Goal: Find specific page/section: Find specific page/section

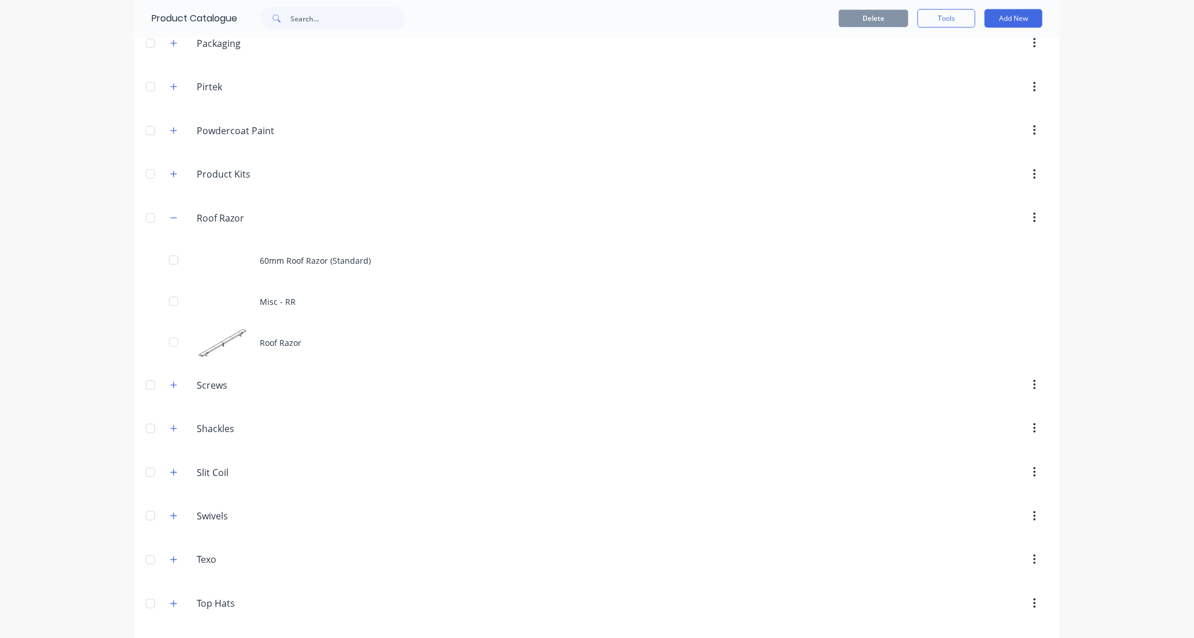
scroll to position [900, 0]
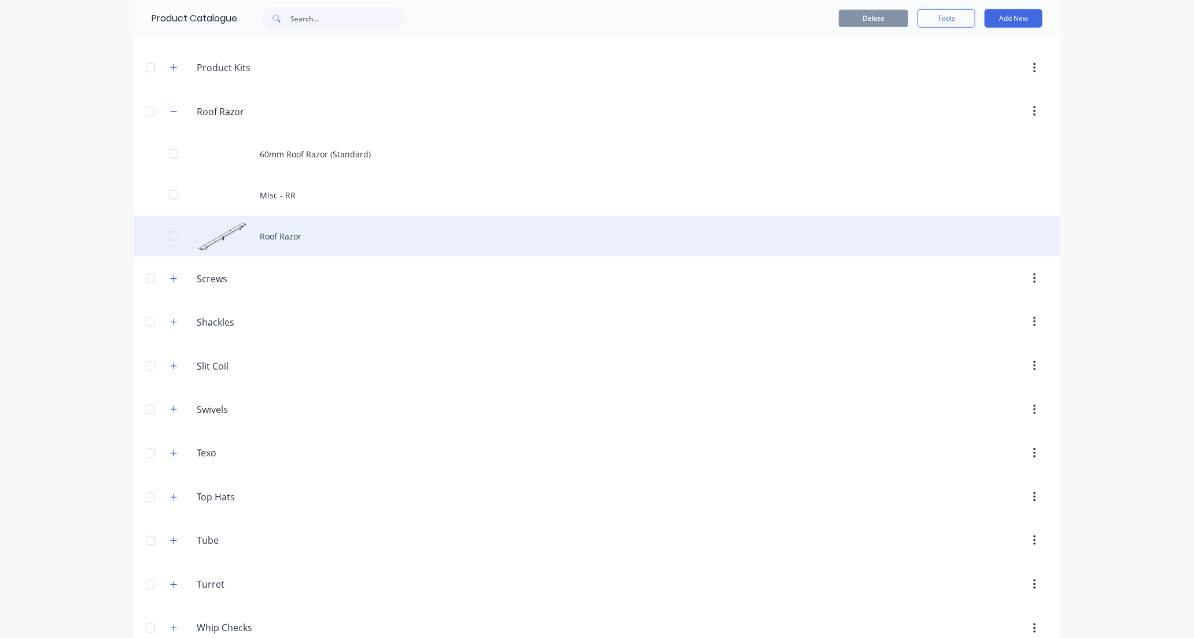
click at [323, 240] on div "Roof Razor" at bounding box center [597, 236] width 926 height 41
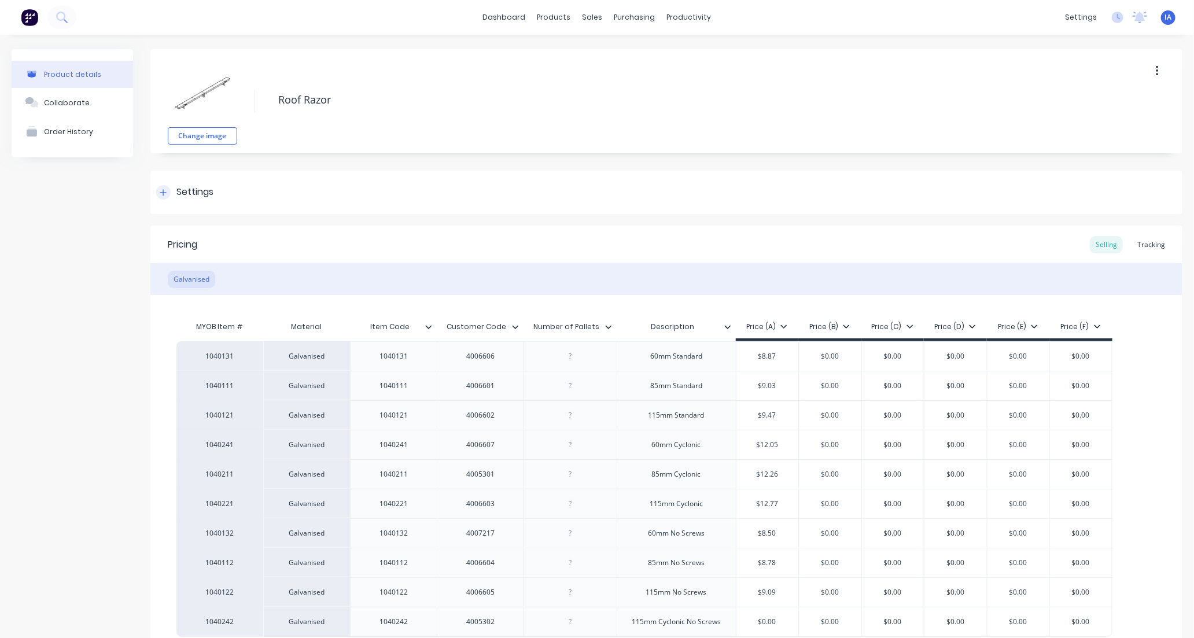
type textarea "x"
click at [1152, 245] on div "Tracking" at bounding box center [1151, 244] width 39 height 17
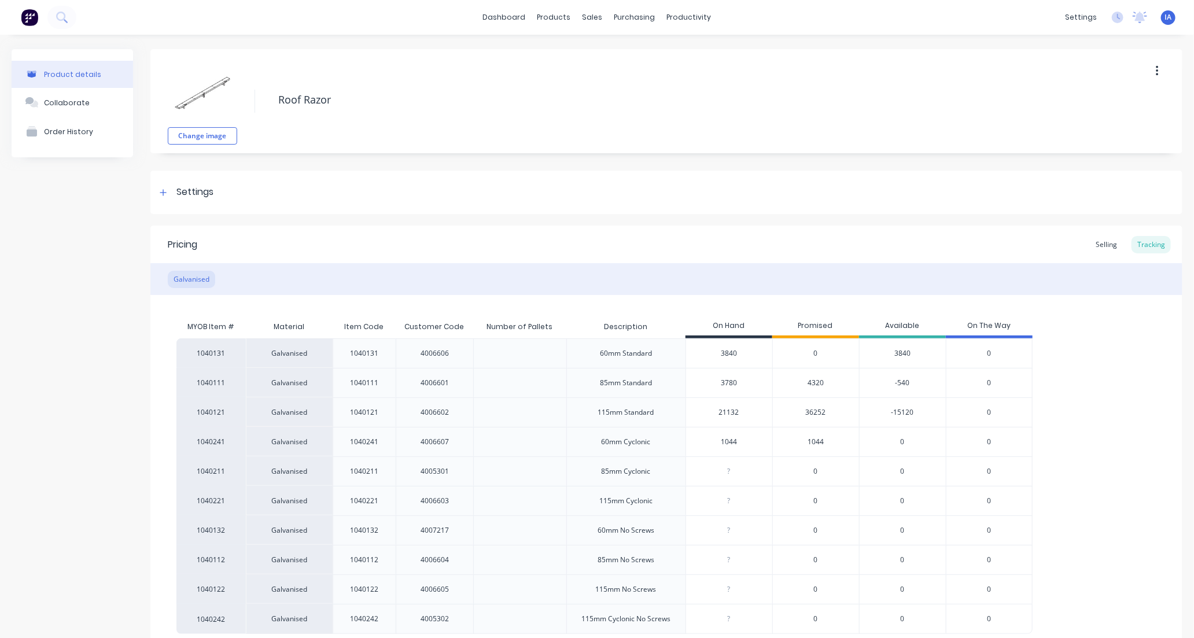
drag, startPoint x: 729, startPoint y: 412, endPoint x: 742, endPoint y: 411, distance: 13.3
click at [730, 412] on input "21132" at bounding box center [729, 412] width 86 height 10
type input "212"
type textarea "x"
type input "21672"
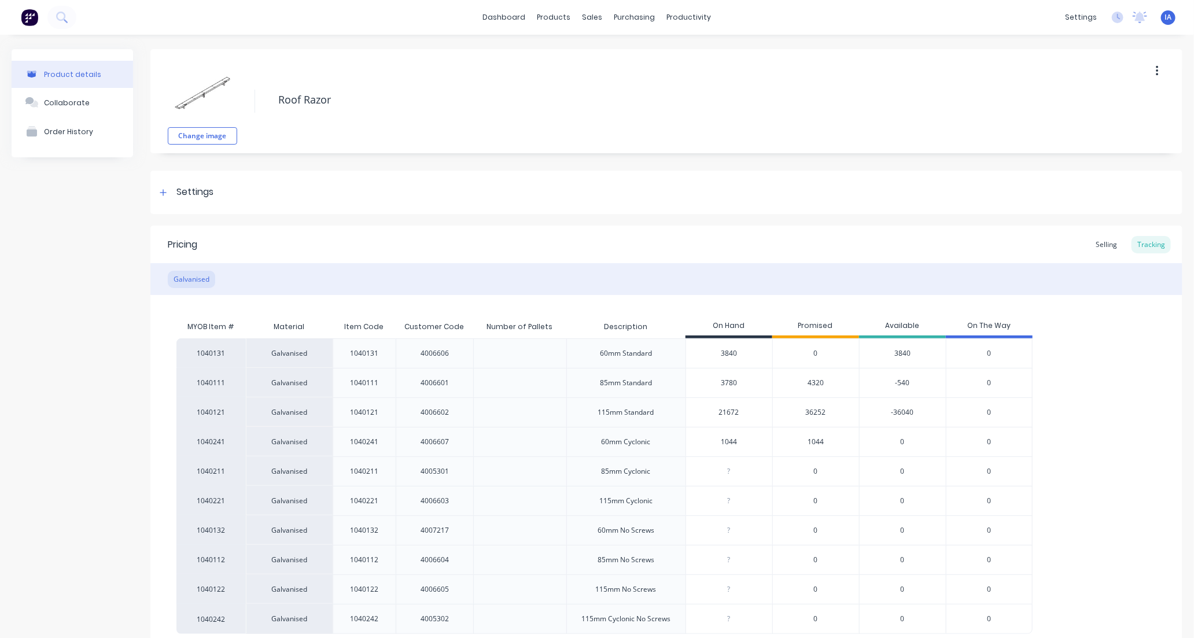
type textarea "x"
type input "21672"
click at [1068, 397] on div "1040131 Galvanised 1040131 4006606 60mm Standard 3840 0 3840 0 1040111 Galvanis…" at bounding box center [666, 487] width 980 height 296
click at [1126, 408] on div "1040131 Galvanised 1040131 4006606 60mm Standard 3840 0 3840 0 1040111 Galvanis…" at bounding box center [666, 487] width 980 height 296
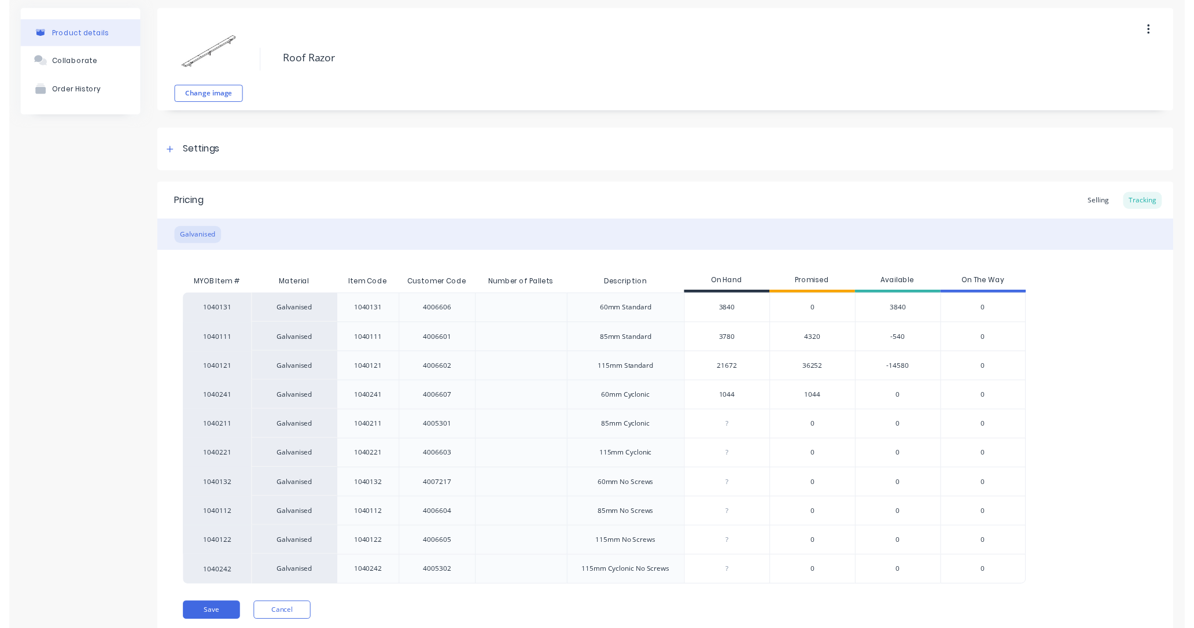
scroll to position [82, 0]
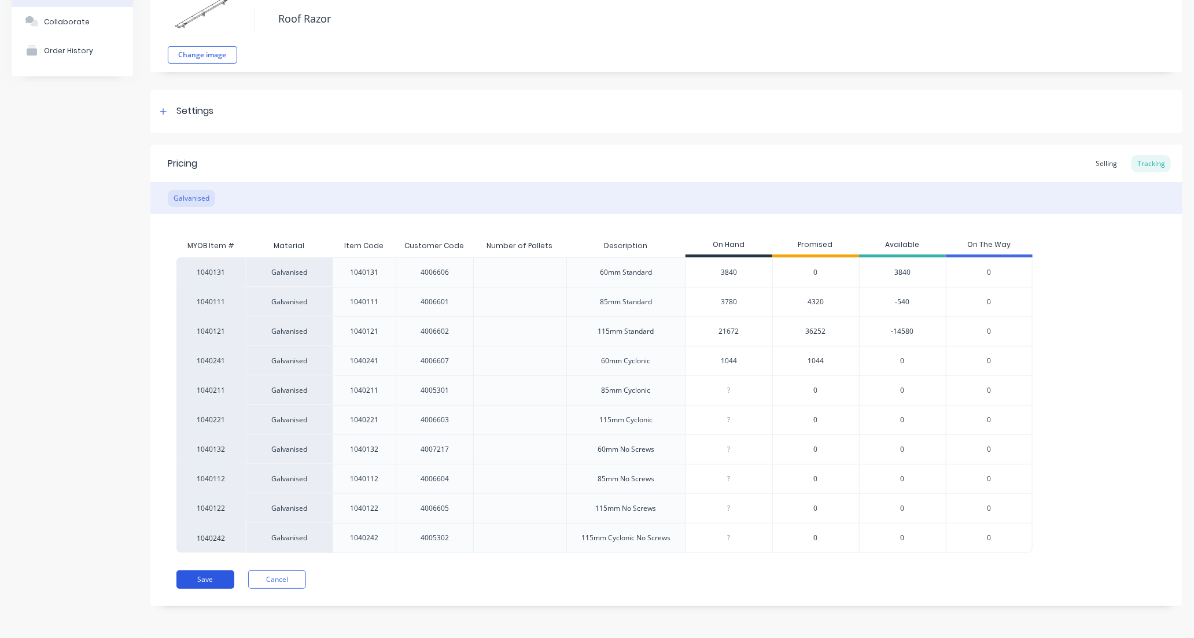
click at [209, 583] on button "Save" at bounding box center [205, 580] width 58 height 19
type textarea "x"
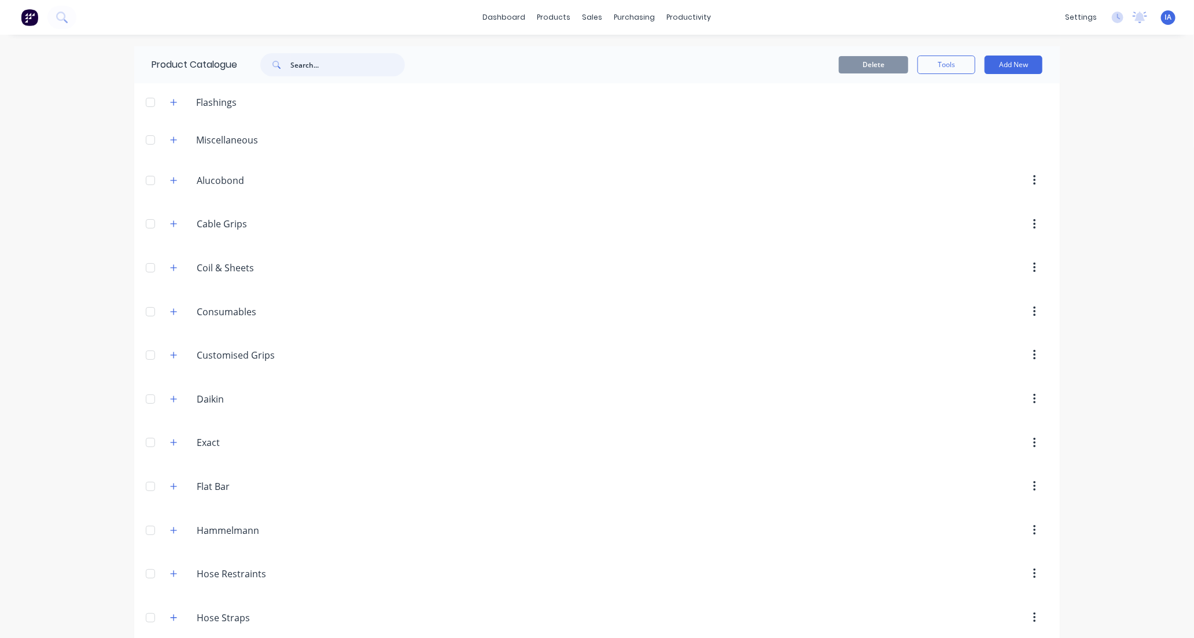
click at [299, 67] on input "text" at bounding box center [347, 64] width 115 height 23
type input "A"
click at [740, 57] on link "Workflow" at bounding box center [733, 54] width 153 height 23
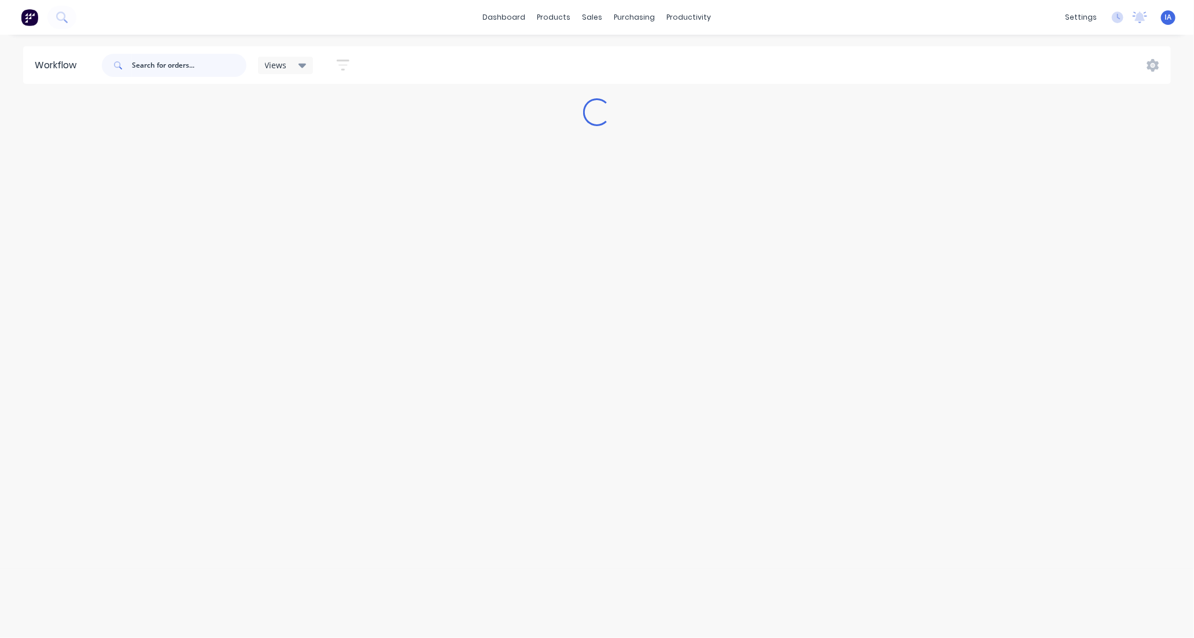
click at [160, 67] on input "text" at bounding box center [189, 65] width 115 height 23
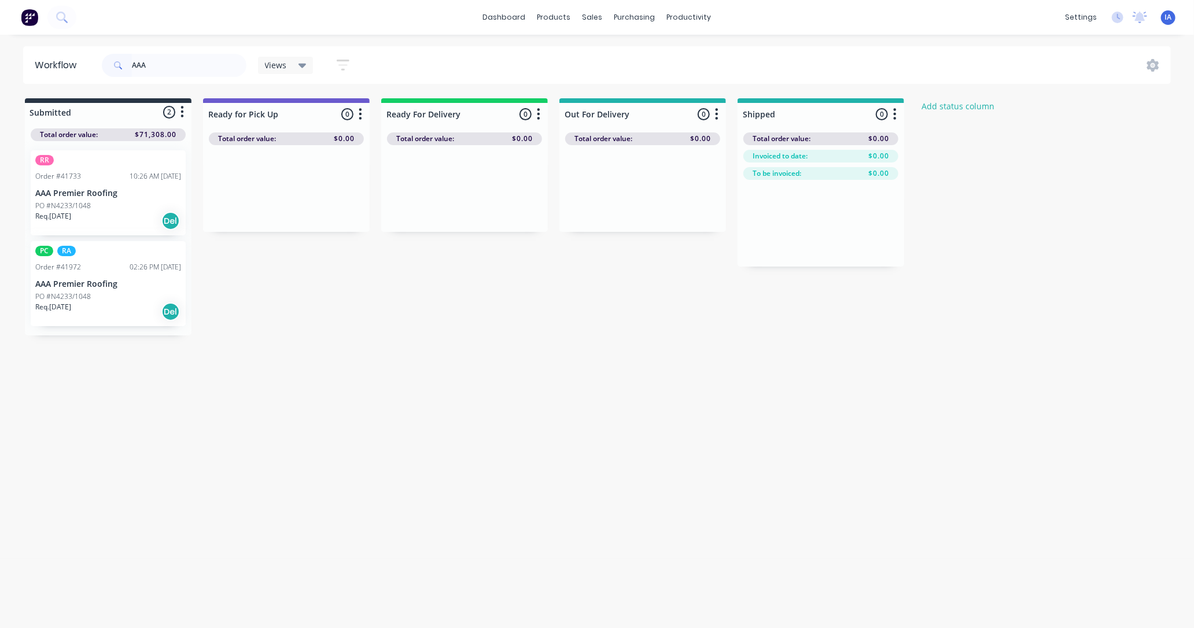
click at [113, 226] on div "Req. [DATE] Del" at bounding box center [108, 221] width 146 height 20
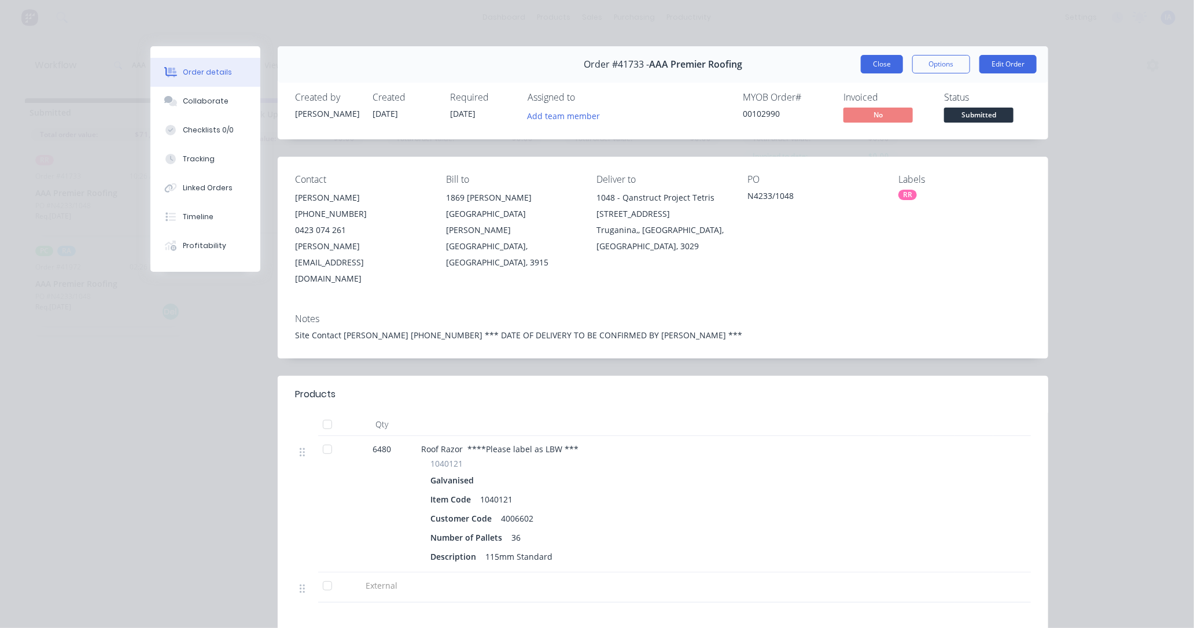
click at [880, 64] on button "Close" at bounding box center [882, 64] width 42 height 19
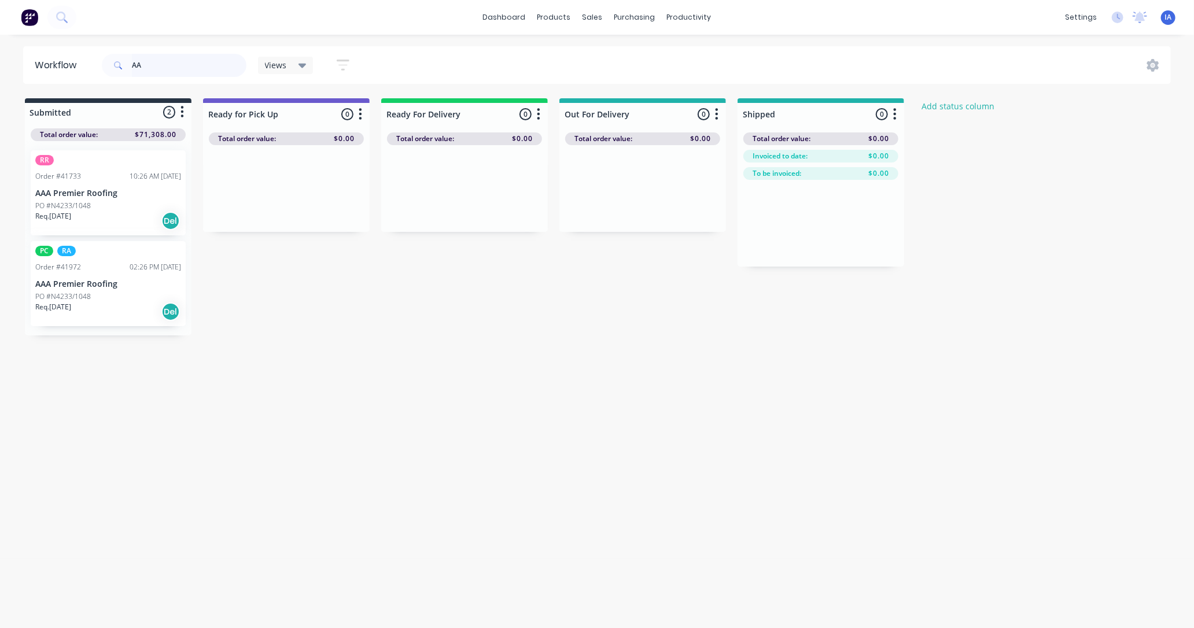
type input "A"
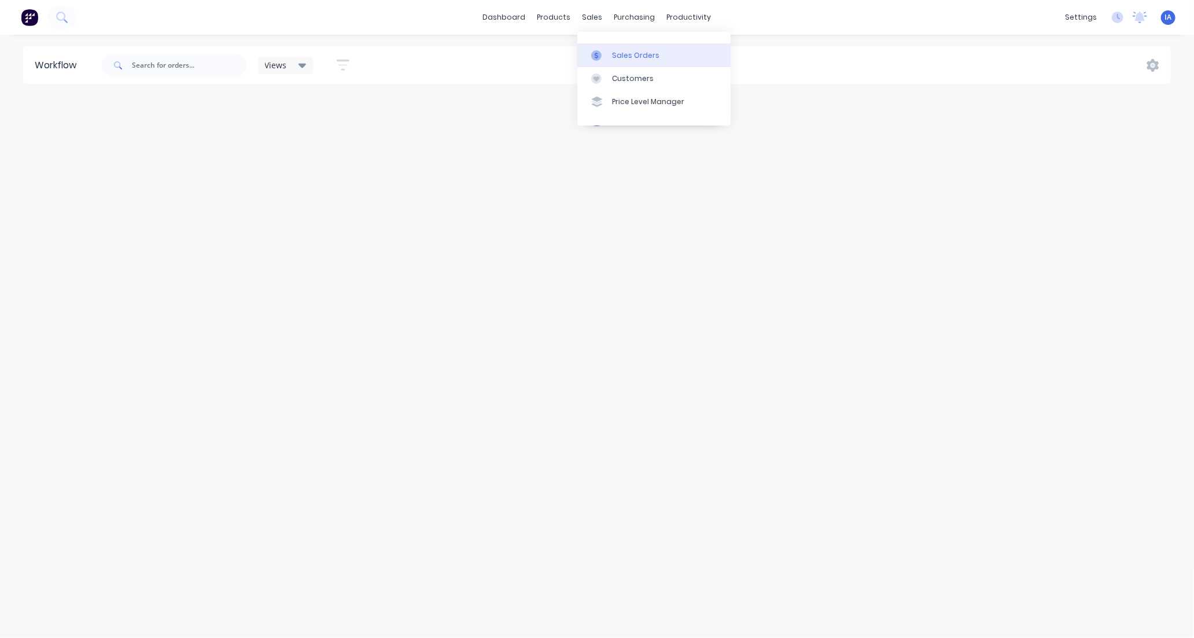
click at [629, 58] on div "Sales Orders" at bounding box center [635, 55] width 47 height 10
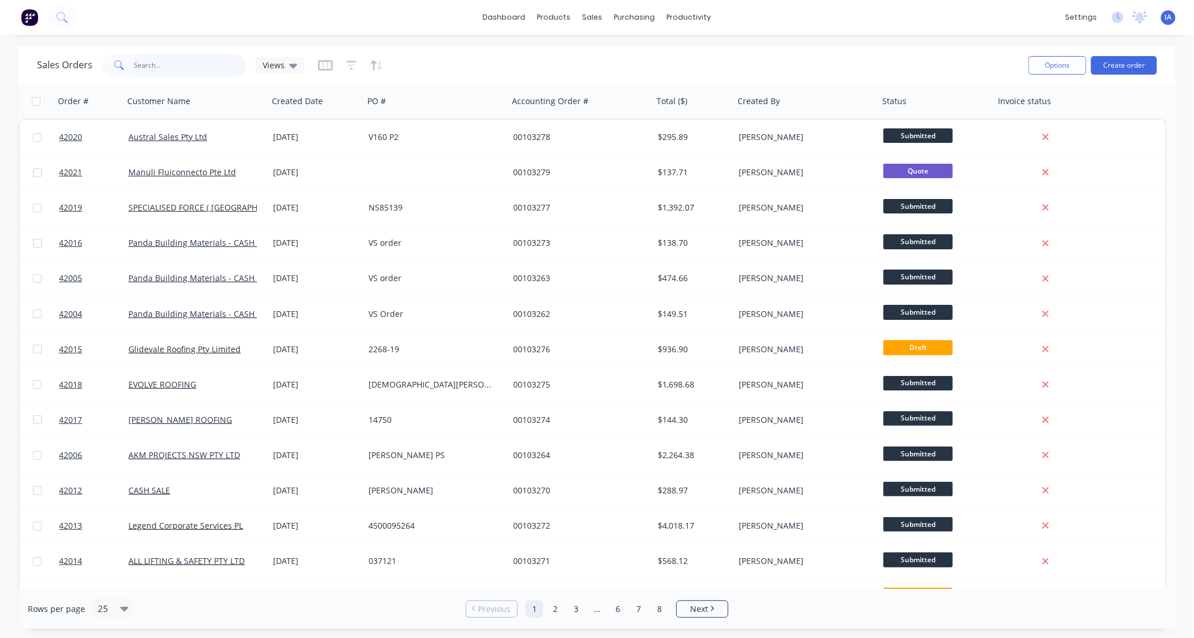
click at [141, 62] on input "text" at bounding box center [190, 65] width 113 height 23
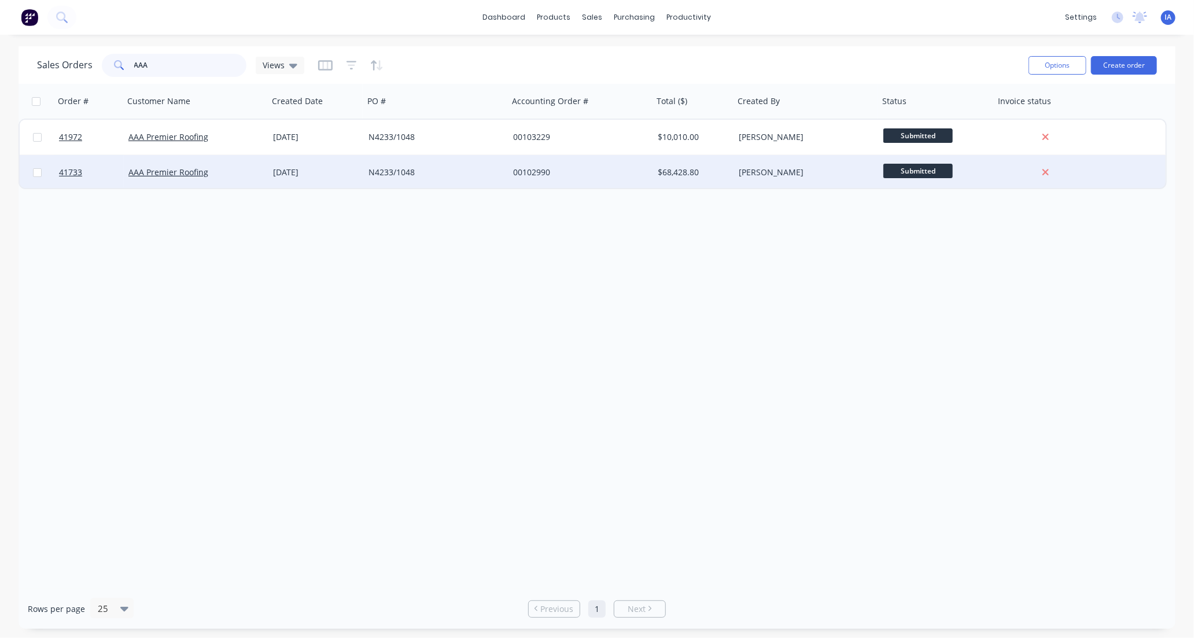
type input "AAA"
click at [479, 174] on div "N4233/1048" at bounding box center [433, 173] width 128 height 12
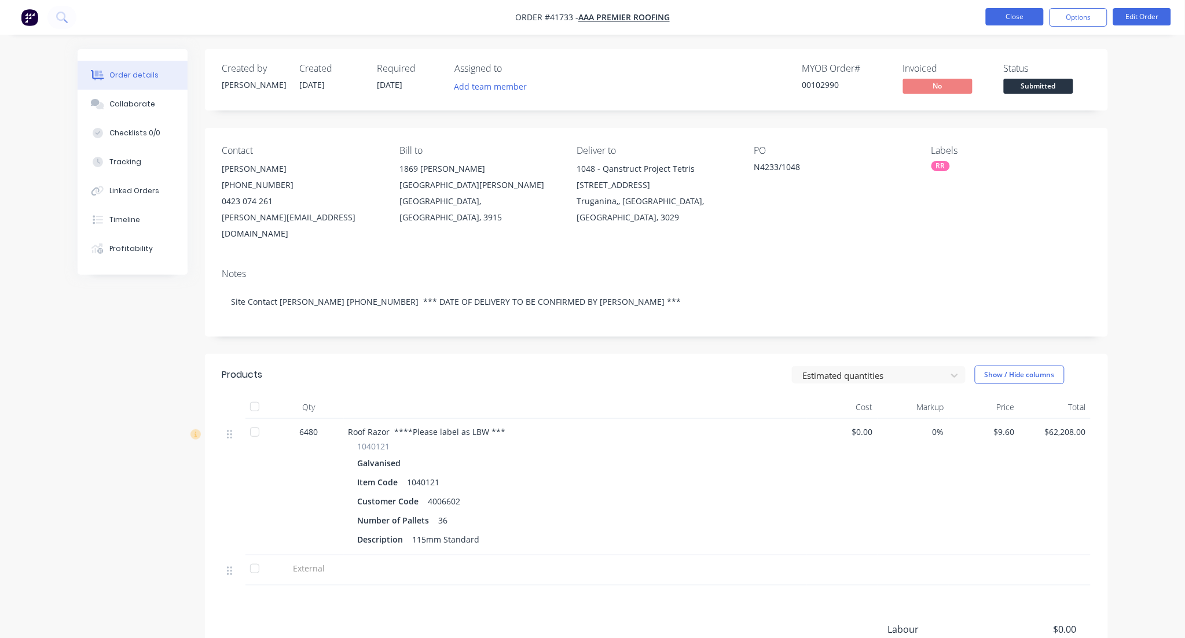
click at [1021, 17] on button "Close" at bounding box center [1014, 16] width 58 height 17
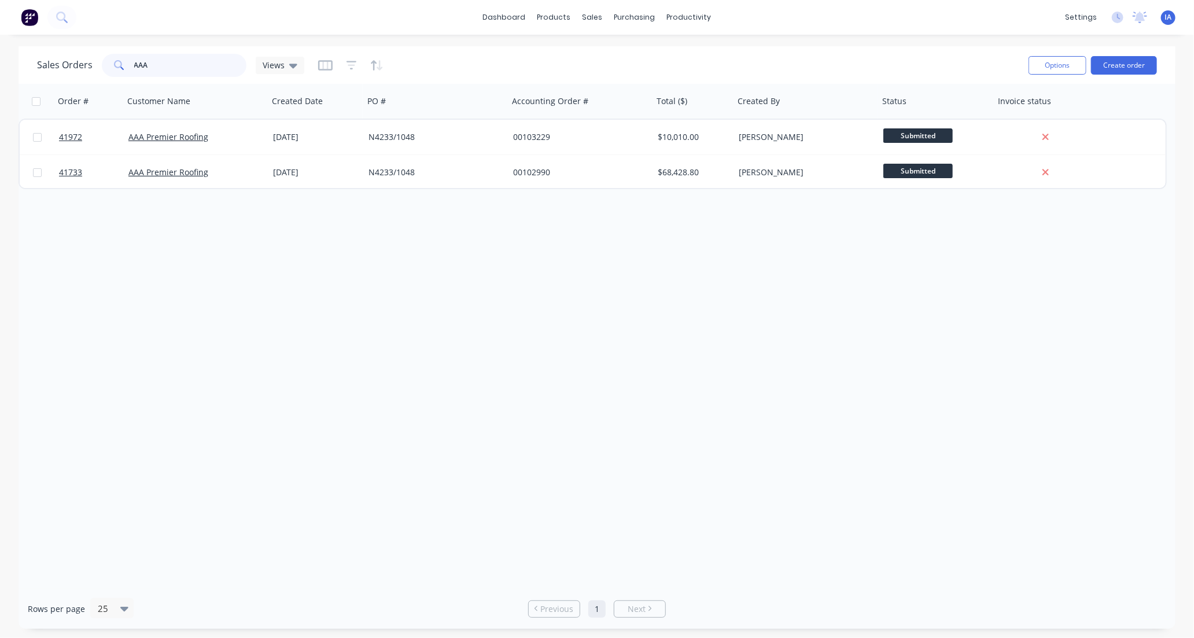
click at [168, 62] on input "AAA" at bounding box center [190, 65] width 113 height 23
type input "A"
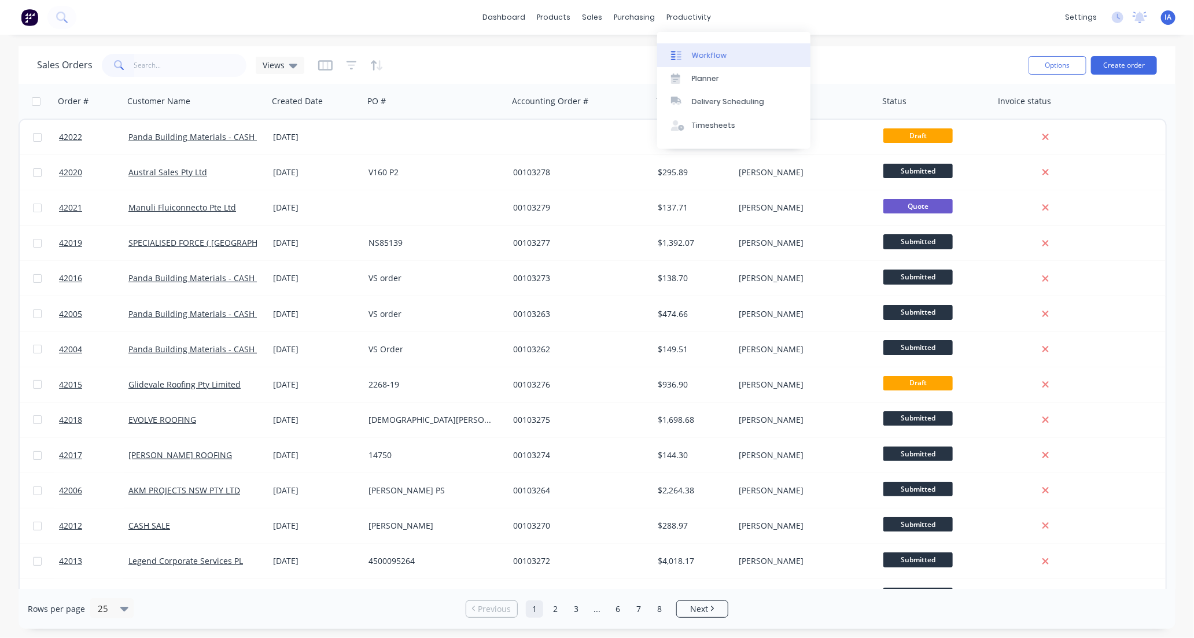
click at [731, 53] on link "Workflow" at bounding box center [733, 54] width 153 height 23
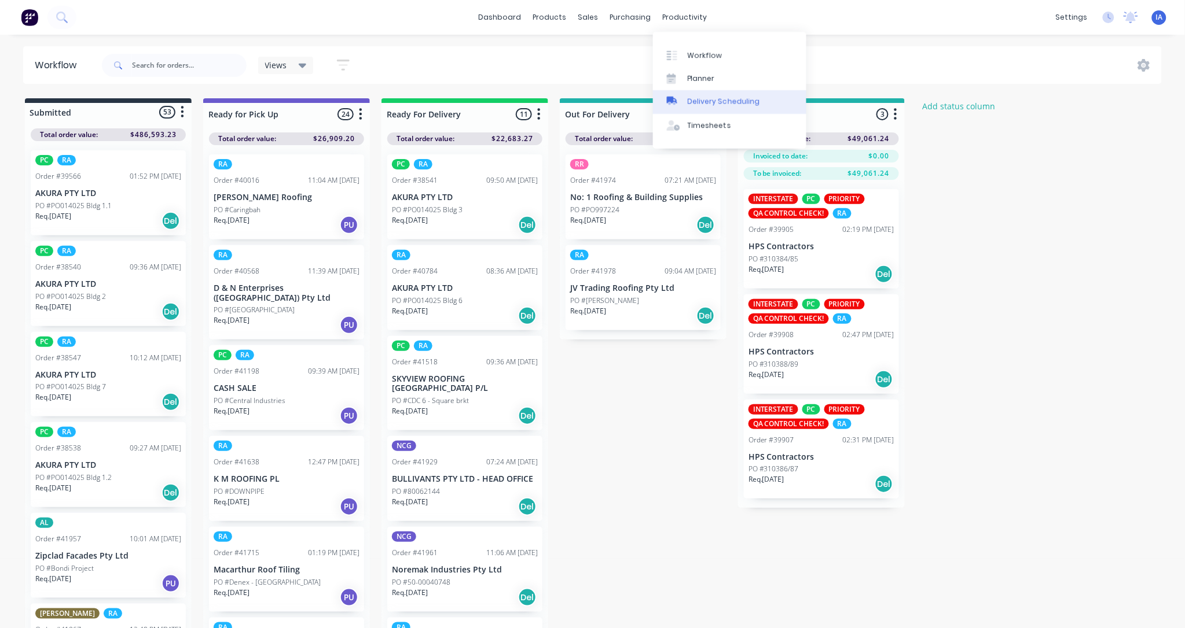
click at [726, 102] on div "Delivery Scheduling" at bounding box center [723, 102] width 72 height 10
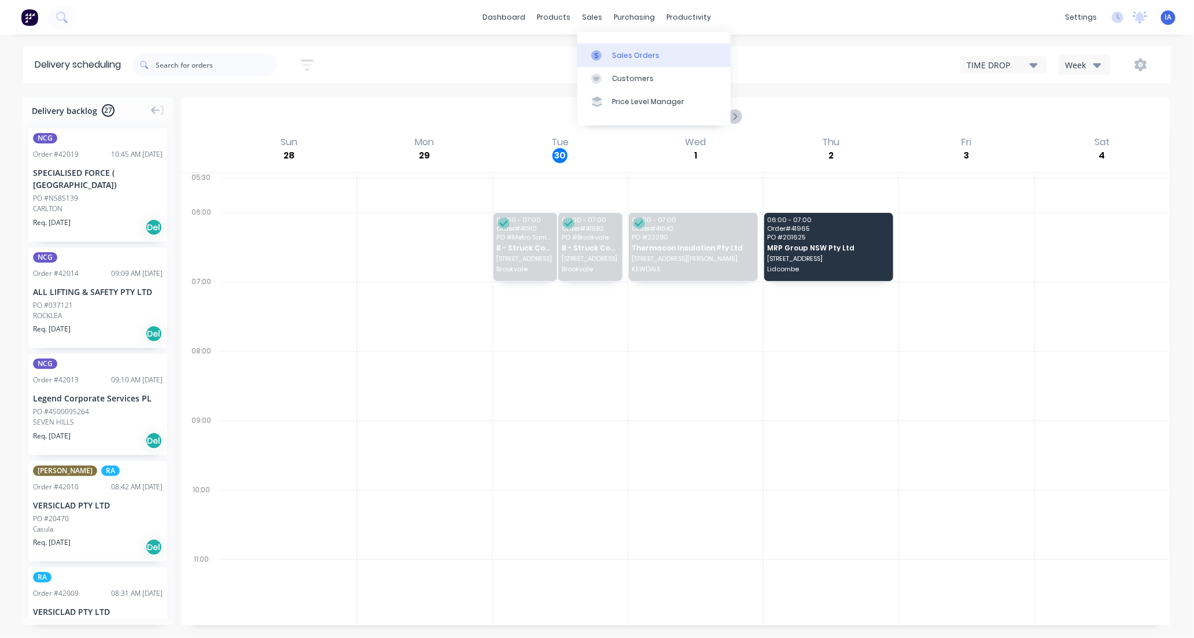
click at [621, 55] on div "Sales Orders" at bounding box center [635, 55] width 47 height 10
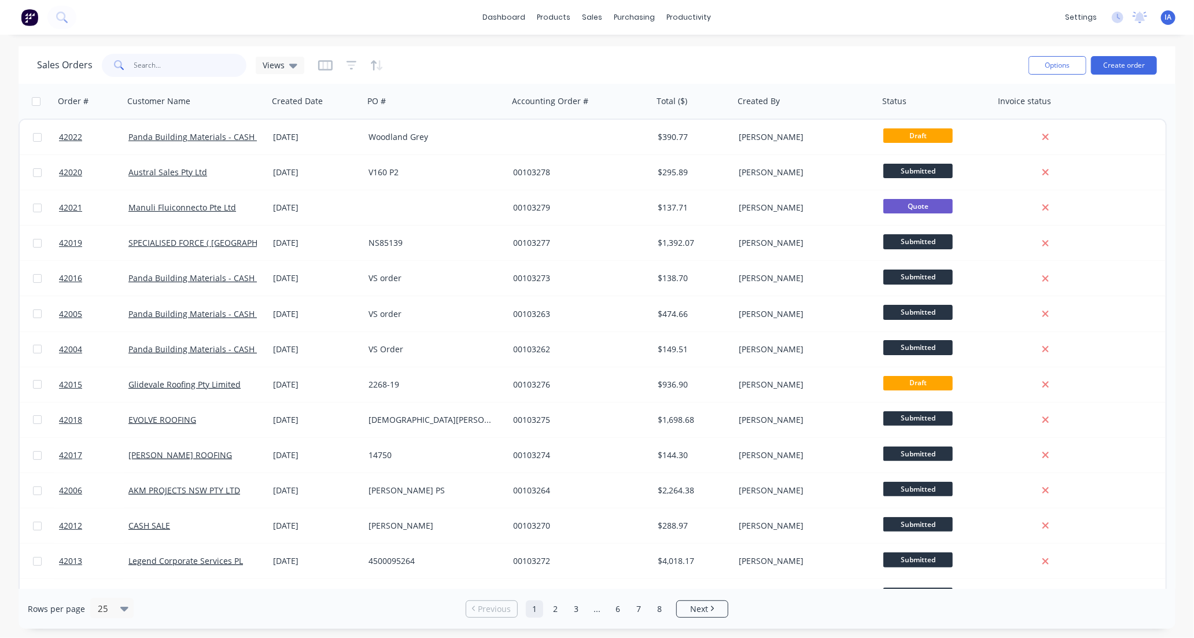
click at [182, 61] on input "text" at bounding box center [190, 65] width 113 height 23
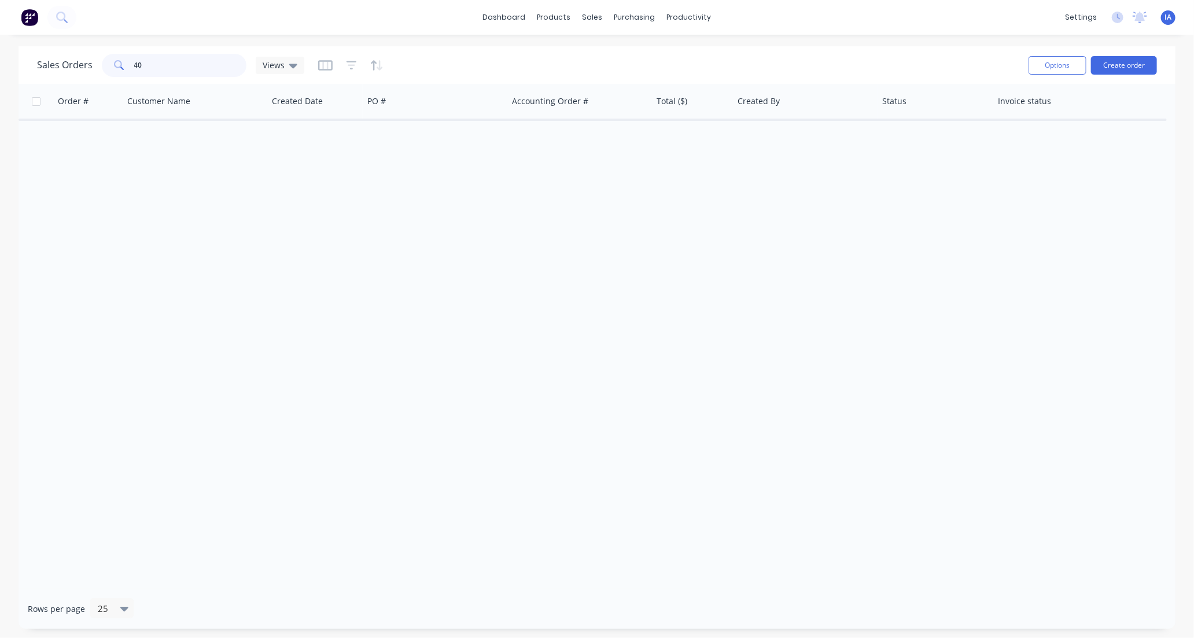
type input "4"
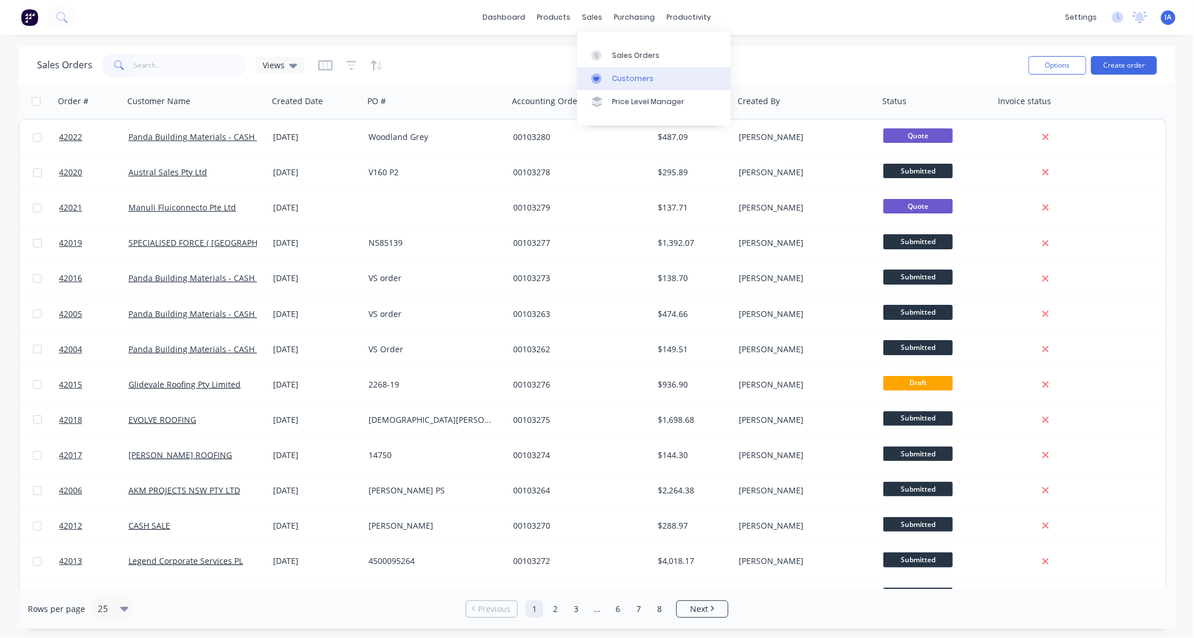
click at [637, 77] on div "Customers" at bounding box center [633, 78] width 42 height 10
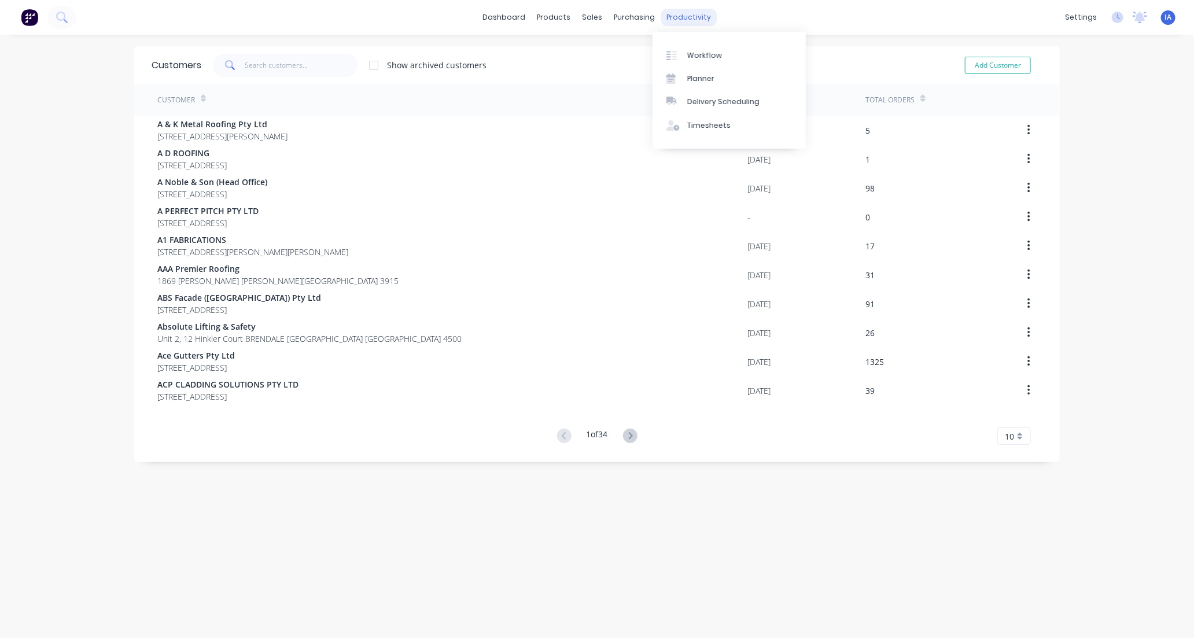
click at [674, 18] on div "productivity" at bounding box center [689, 17] width 56 height 17
click at [701, 53] on div "Workflow" at bounding box center [704, 55] width 35 height 10
